Goal: Navigation & Orientation: Find specific page/section

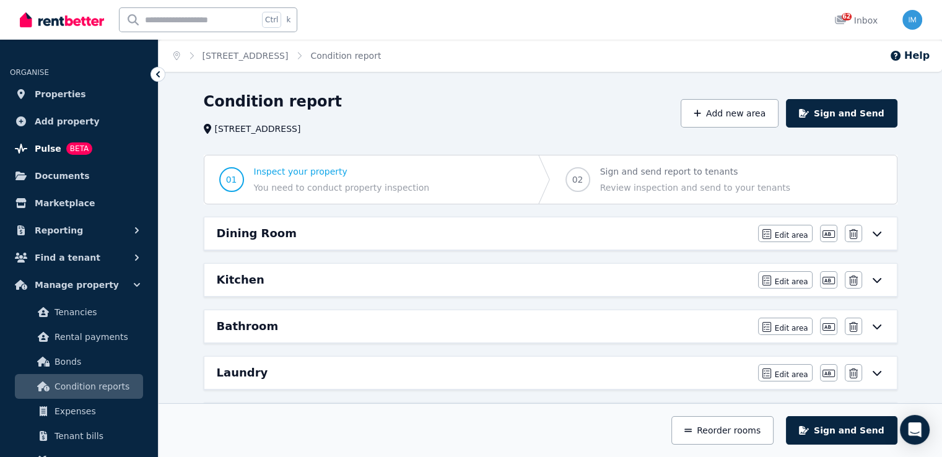
click at [49, 142] on span "Pulse" at bounding box center [48, 148] width 27 height 15
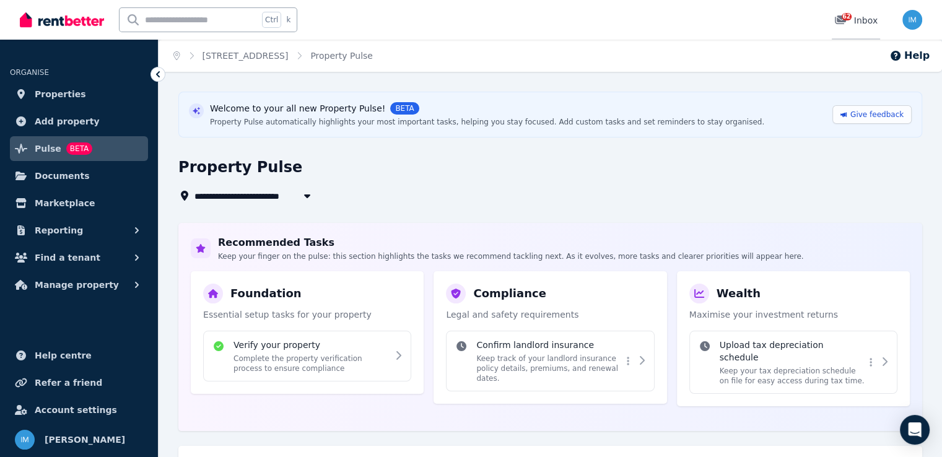
click at [854, 19] on div "62" at bounding box center [845, 20] width 20 height 12
